Goal: Transaction & Acquisition: Purchase product/service

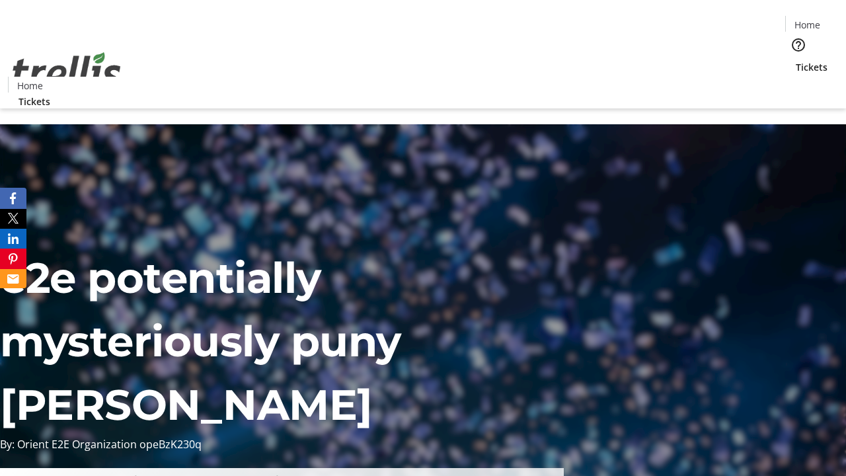
click at [796, 60] on span "Tickets" at bounding box center [812, 67] width 32 height 14
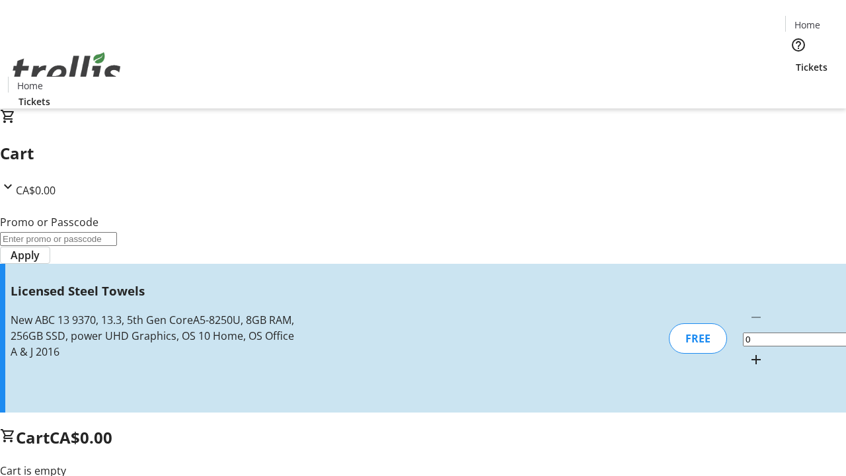
click at [748, 352] on mat-icon "Increment by one" at bounding box center [756, 360] width 16 height 16
type input "1"
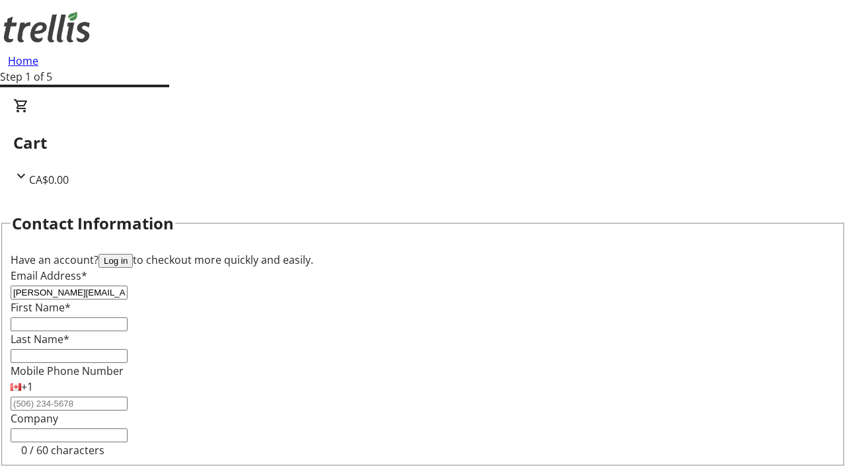
type input "[PERSON_NAME][EMAIL_ADDRESS][DOMAIN_NAME]"
type input "[PERSON_NAME]"
